Goal: Task Accomplishment & Management: Manage account settings

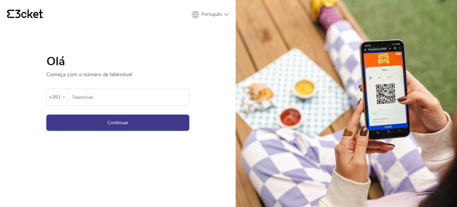
click at [118, 122] on button "Continuar" at bounding box center [117, 123] width 143 height 16
click at [95, 98] on input "Telemóvel" at bounding box center [130, 97] width 118 height 16
type input "914814675"
click at [46, 115] on button "Continuar" at bounding box center [117, 123] width 143 height 16
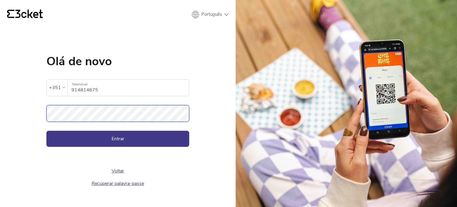
click at [46, 131] on button "Entrar" at bounding box center [117, 139] width 143 height 16
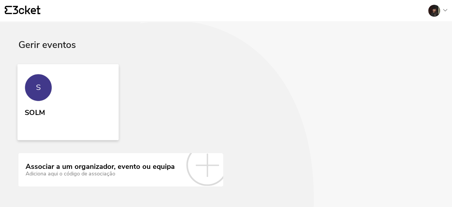
click at [90, 101] on link "S SOLM" at bounding box center [68, 102] width 101 height 76
